Goal: Task Accomplishment & Management: Use online tool/utility

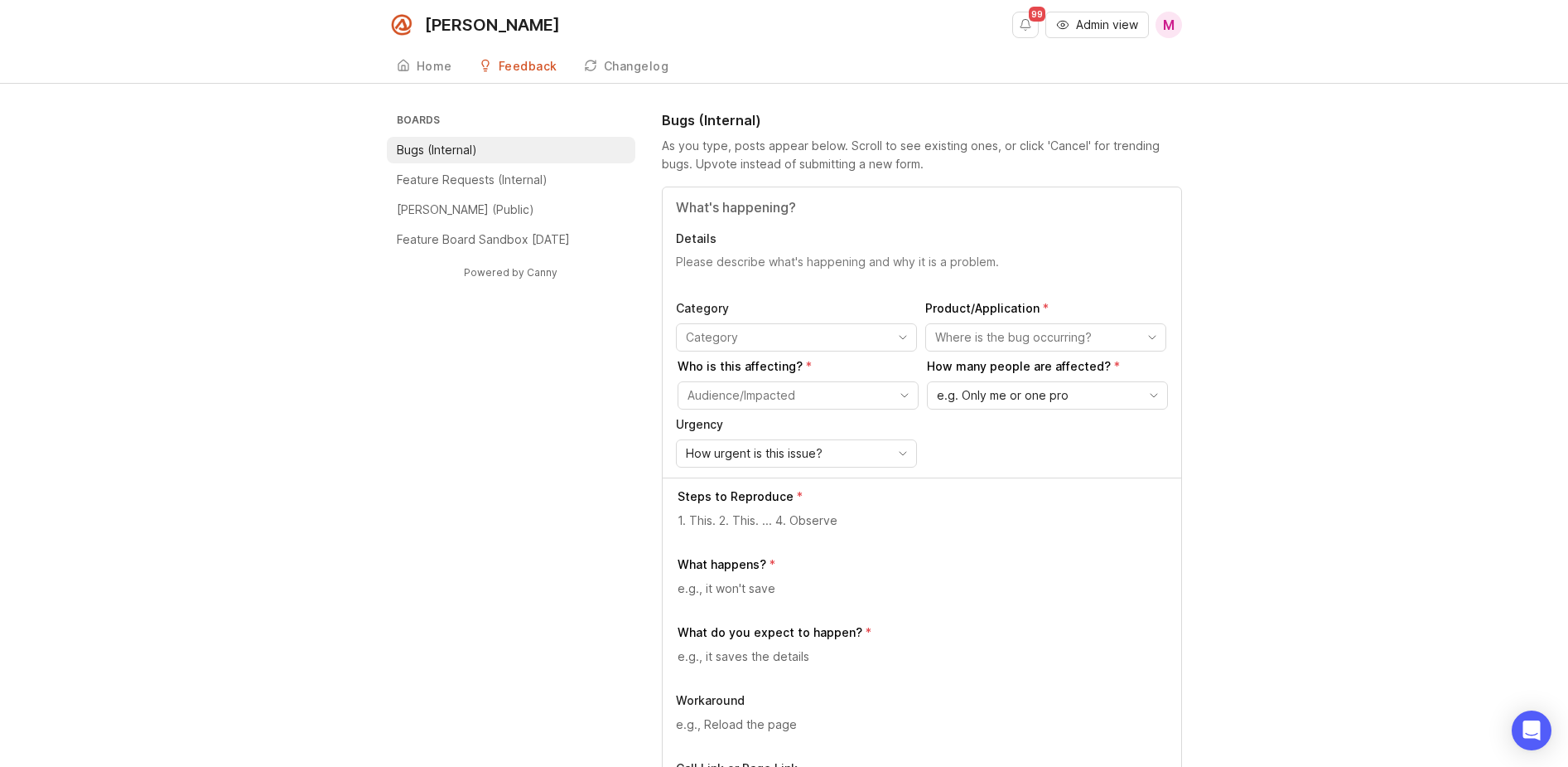
click at [1115, 21] on span "Admin view" at bounding box center [1108, 25] width 62 height 17
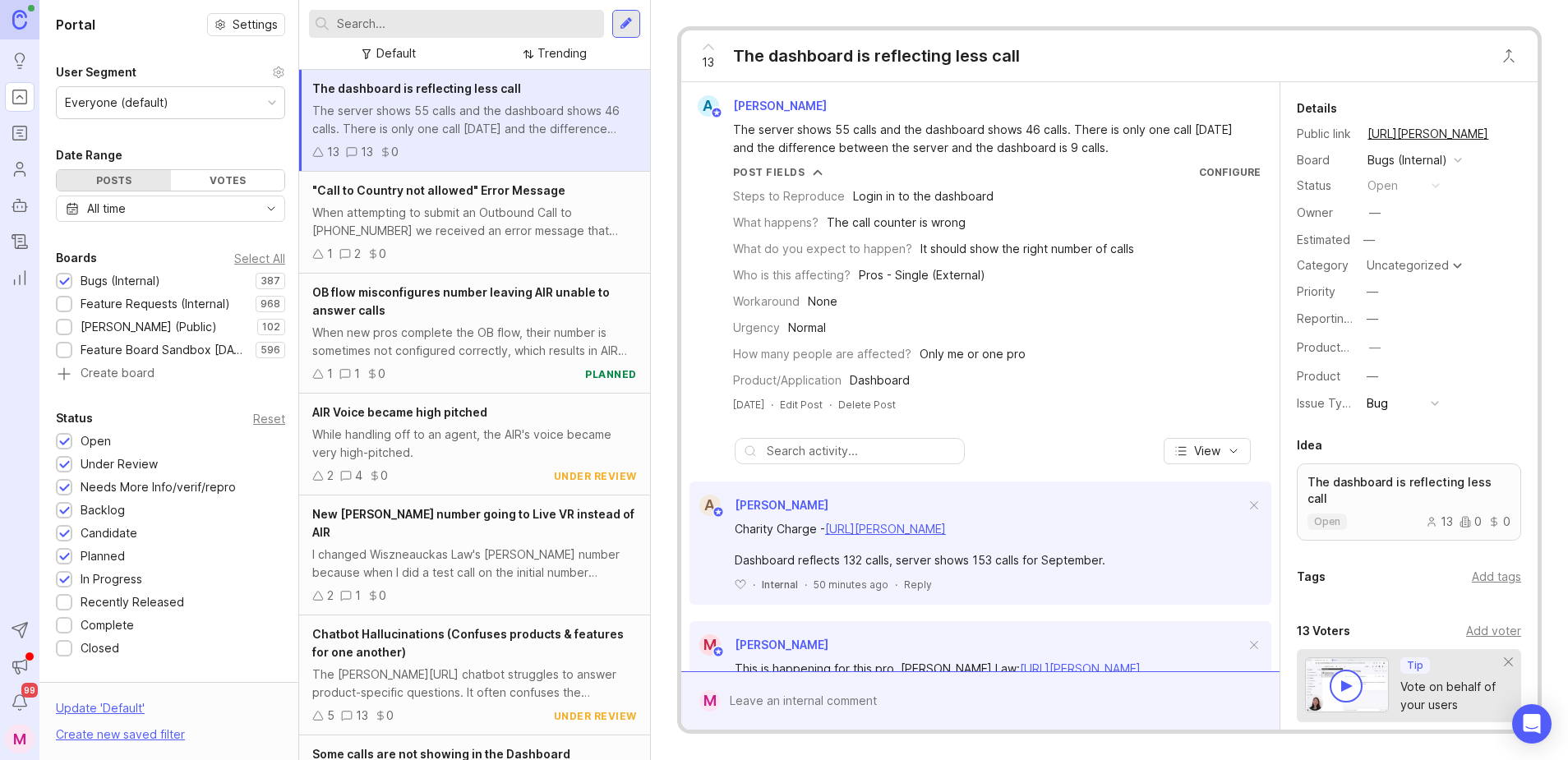
click at [457, 24] on input "text" at bounding box center [467, 24] width 260 height 18
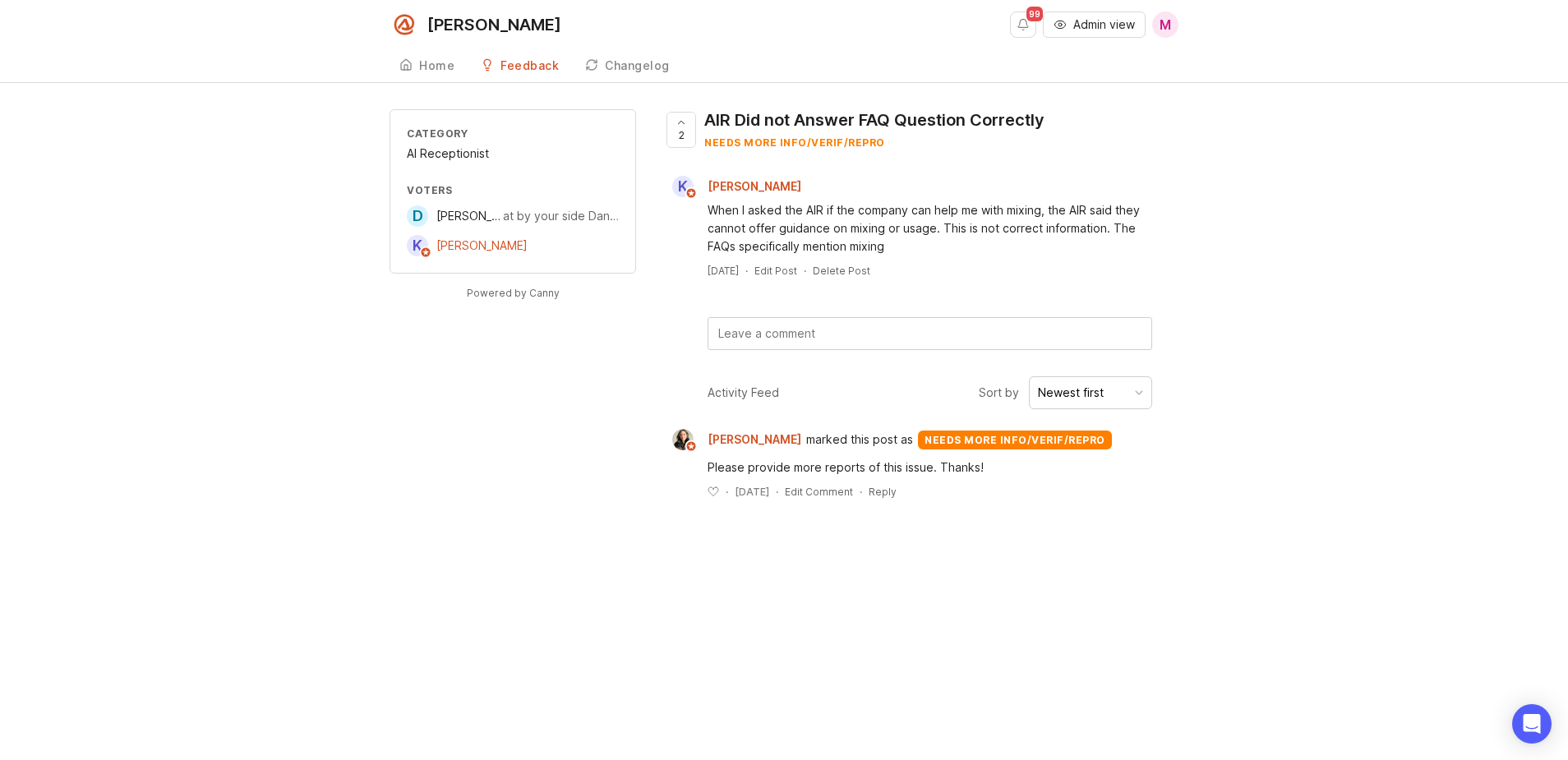
click at [1084, 24] on span "Admin view" at bounding box center [1104, 25] width 62 height 16
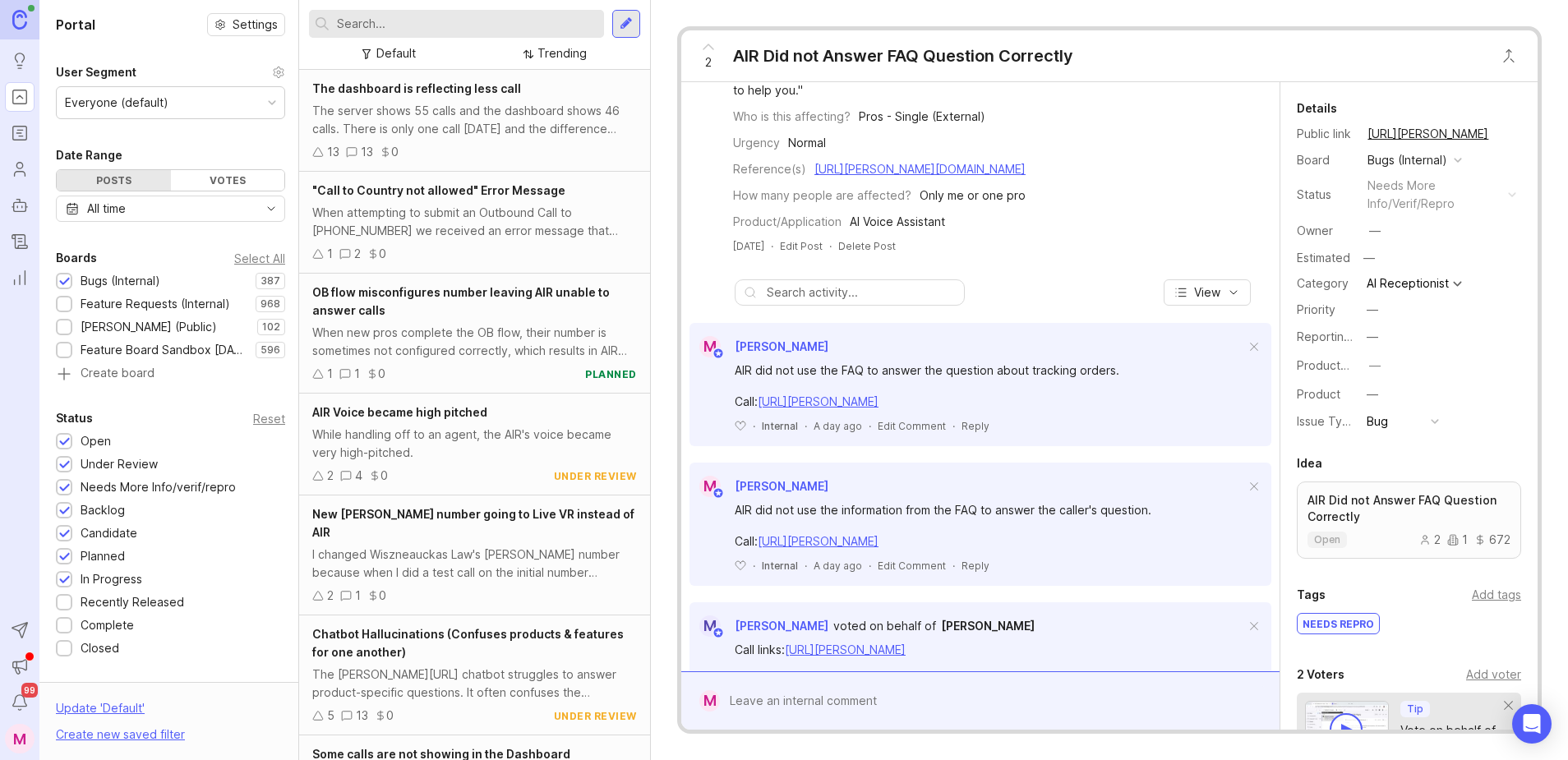
scroll to position [310, 0]
click at [1498, 135] on button "copy icon" at bounding box center [1503, 134] width 23 height 23
